Goal: Navigation & Orientation: Find specific page/section

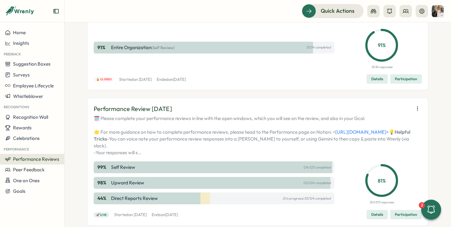
scroll to position [132, 0]
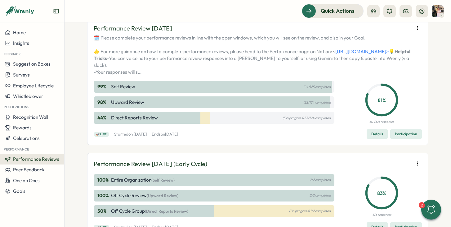
click at [407, 138] on span "Participation" at bounding box center [406, 133] width 22 height 9
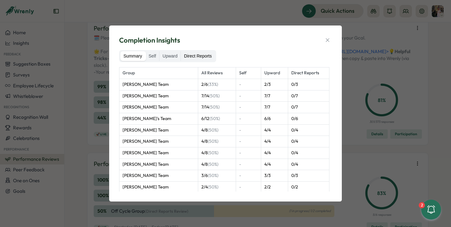
click at [198, 58] on label "Direct Reports" at bounding box center [198, 56] width 34 height 10
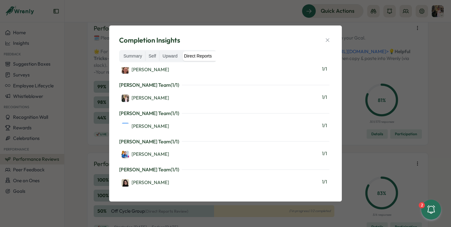
scroll to position [1001, 0]
click at [328, 41] on icon "button" at bounding box center [327, 39] width 3 height 3
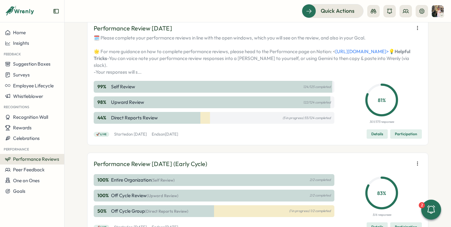
scroll to position [0, 0]
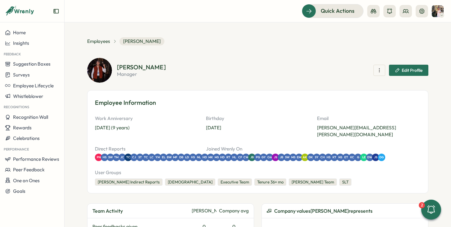
click at [101, 37] on div "Employees Alex Preece" at bounding box center [125, 41] width 77 height 8
click at [101, 39] on span "Employees" at bounding box center [98, 41] width 23 height 7
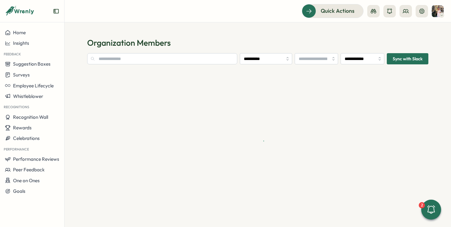
type input "**********"
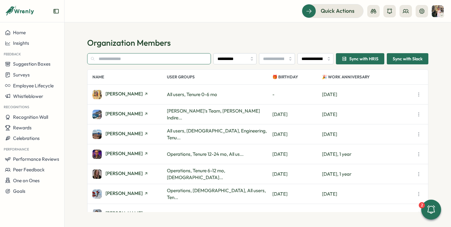
click at [115, 57] on input "text" at bounding box center [149, 58] width 124 height 11
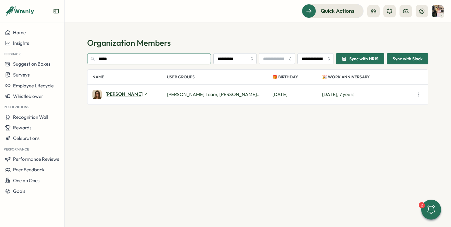
type input "*****"
click at [128, 94] on span "Stephanie Yeaman" at bounding box center [124, 94] width 37 height 5
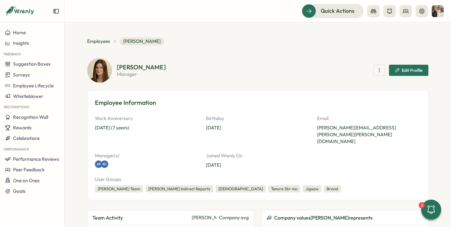
click at [103, 45] on div "Employees Stephanie Yeaman" at bounding box center [125, 41] width 77 height 8
click at [102, 41] on span "Employees" at bounding box center [98, 41] width 23 height 7
